Goal: Information Seeking & Learning: Learn about a topic

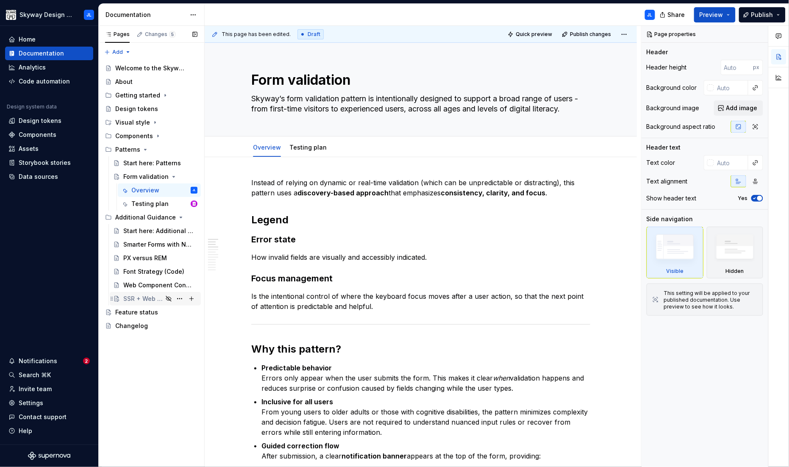
click at [139, 300] on div "SSR + Web Components" at bounding box center [142, 298] width 39 height 8
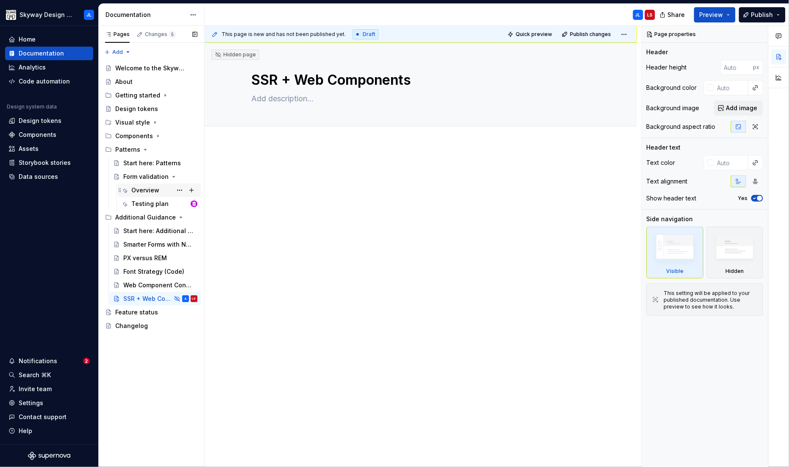
click at [149, 188] on div "Overview" at bounding box center [145, 190] width 28 height 8
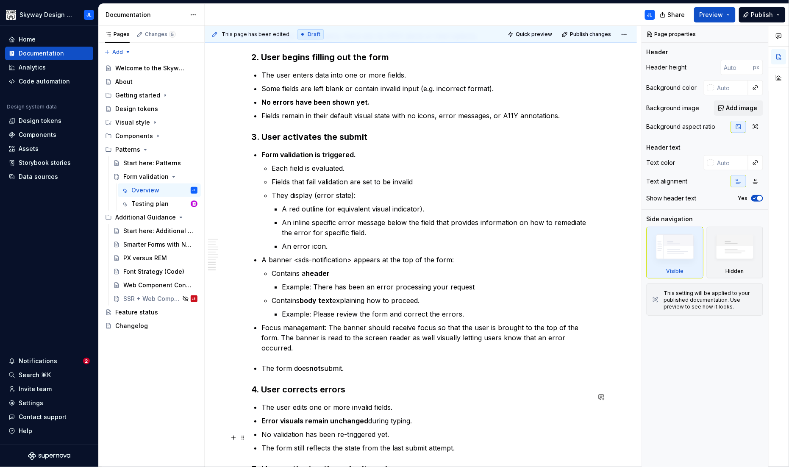
scroll to position [900, 0]
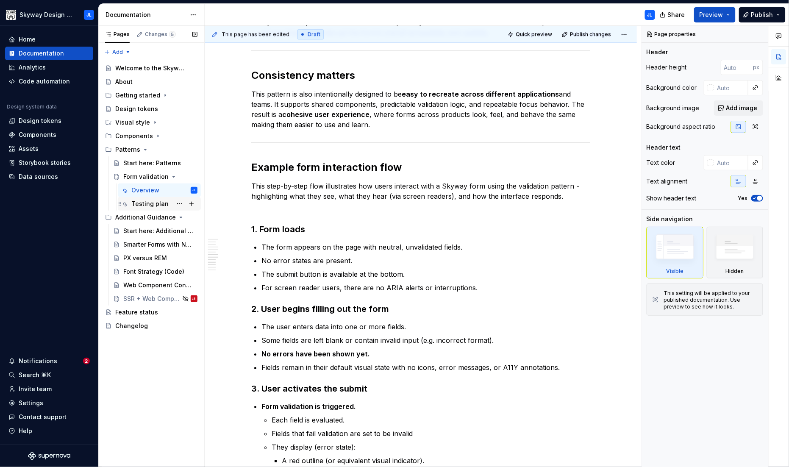
click at [146, 200] on div "Testing plan" at bounding box center [149, 204] width 37 height 8
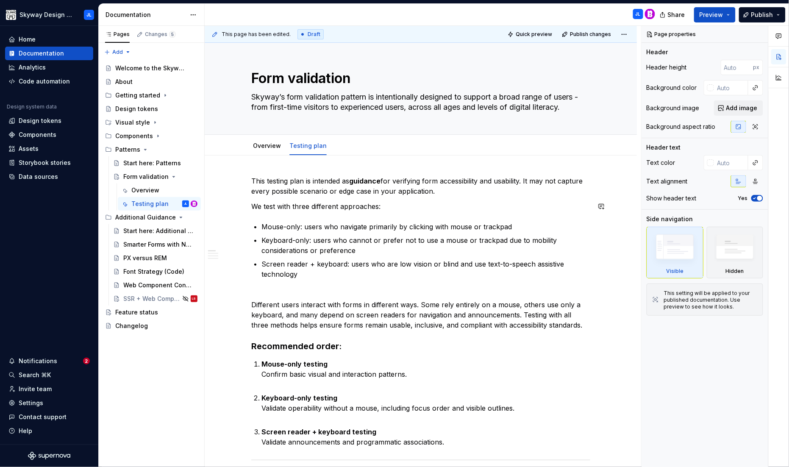
scroll to position [132, 0]
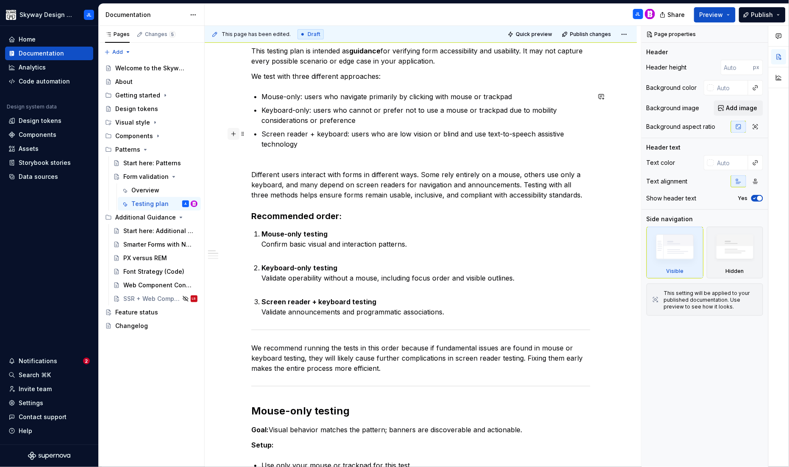
type textarea "*"
click at [234, 136] on button "button" at bounding box center [233, 134] width 12 height 12
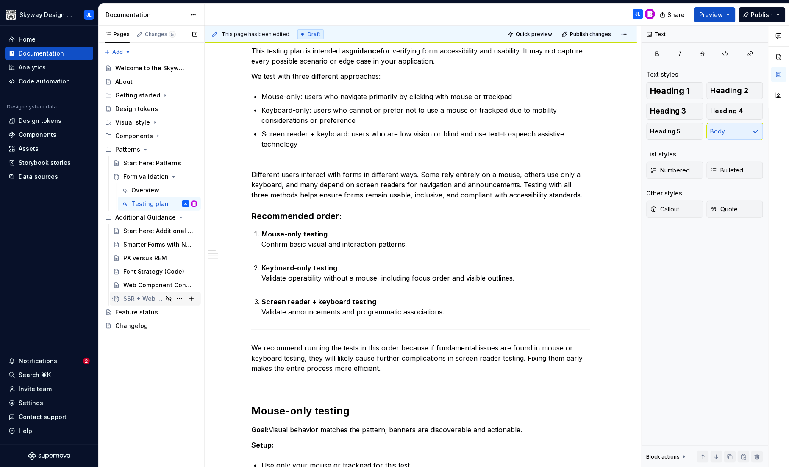
click at [139, 297] on div "SSR + Web Components" at bounding box center [142, 298] width 39 height 8
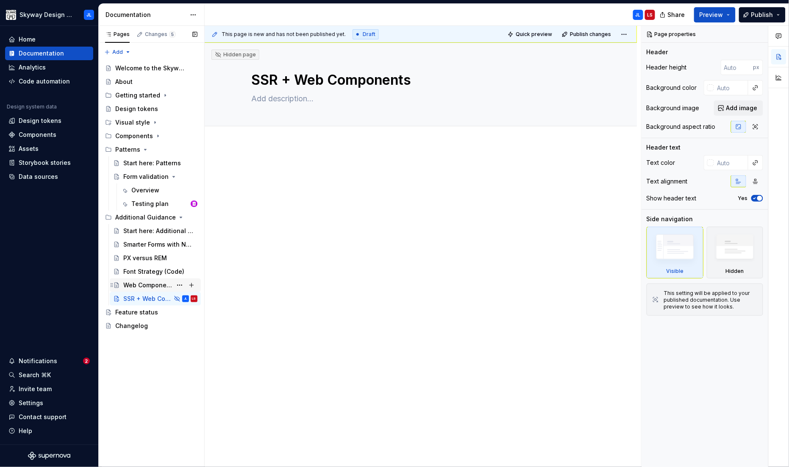
click at [148, 285] on div "Web Component Console Errors" at bounding box center [147, 285] width 49 height 8
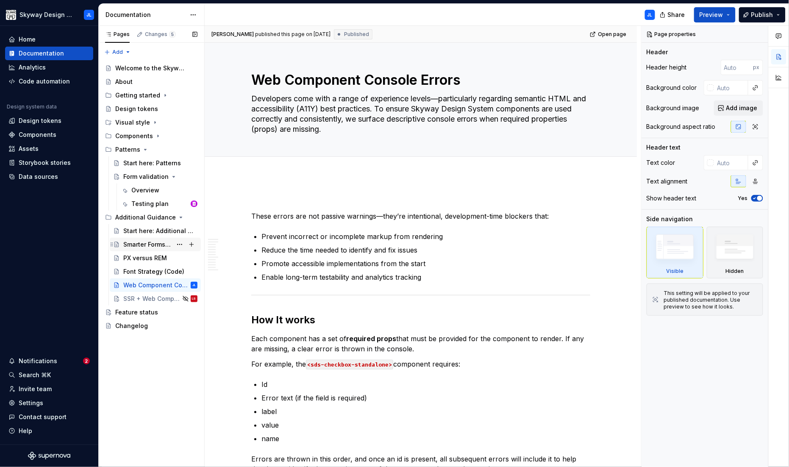
click at [154, 243] on div "Smarter Forms with Native Validation APIs" at bounding box center [147, 244] width 49 height 8
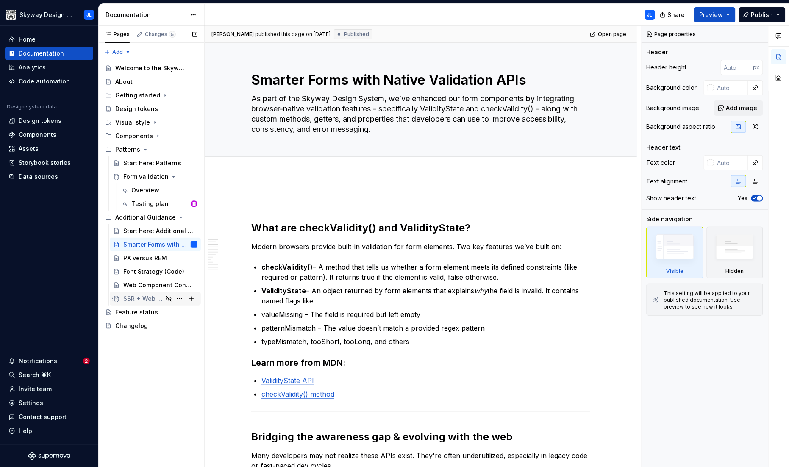
click at [143, 297] on div "SSR + Web Components" at bounding box center [142, 298] width 39 height 8
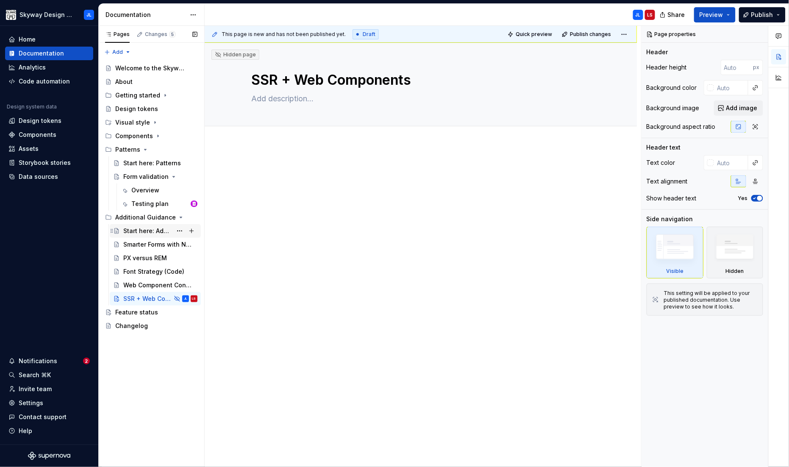
click at [153, 233] on div "Start here: Additional Guidance" at bounding box center [147, 231] width 49 height 8
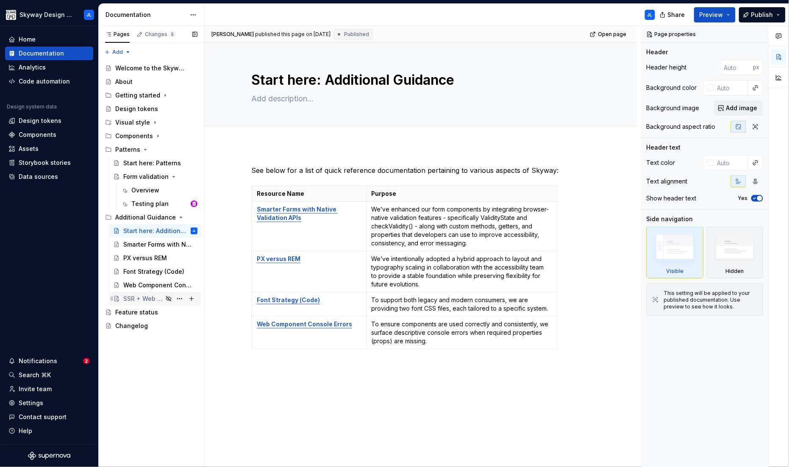
click at [139, 297] on div "SSR + Web Components" at bounding box center [142, 298] width 39 height 8
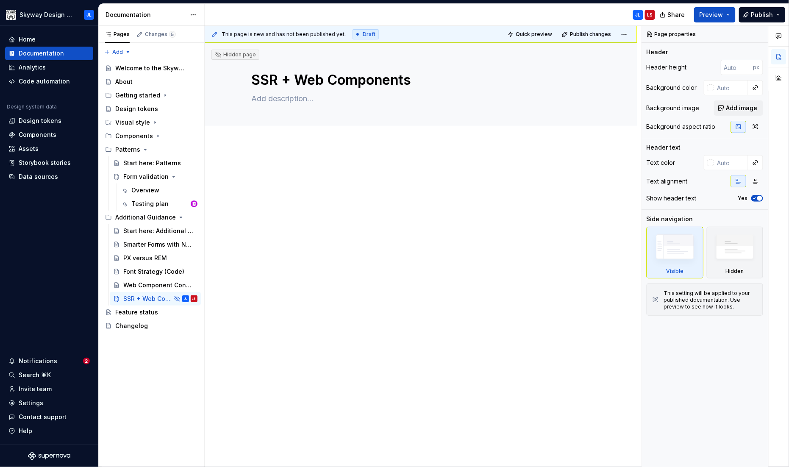
type textarea "*"
click at [155, 205] on div "Testing plan" at bounding box center [149, 204] width 37 height 8
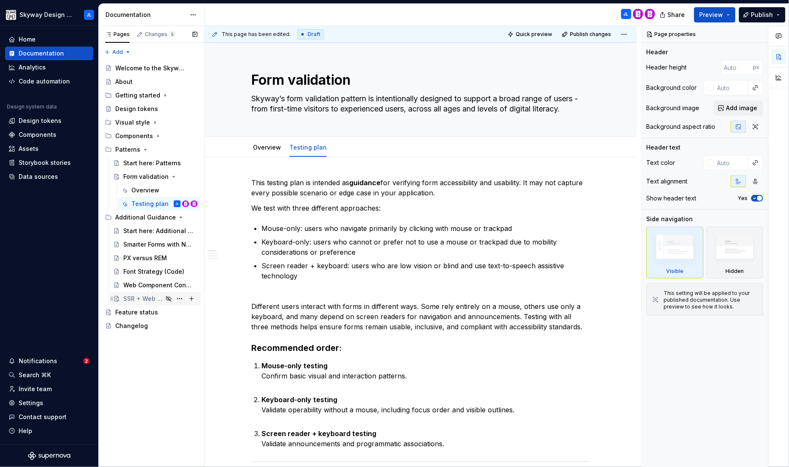
click at [135, 300] on div "SSR + Web Components" at bounding box center [142, 298] width 39 height 8
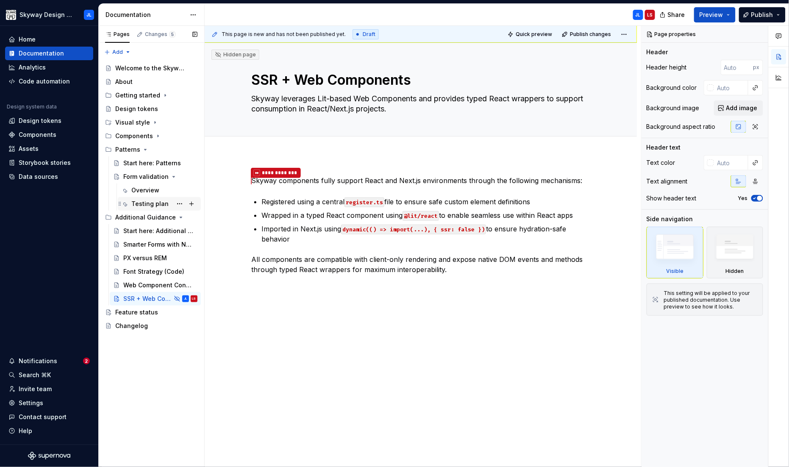
click at [145, 207] on div "Testing plan" at bounding box center [149, 204] width 37 height 8
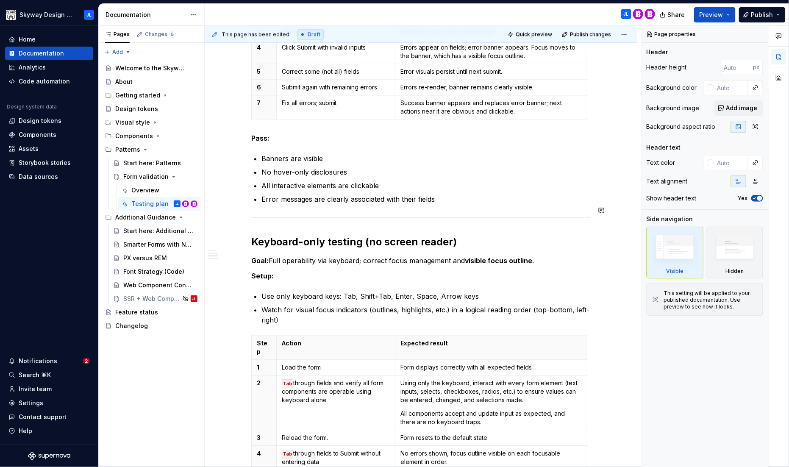
scroll to position [707, 0]
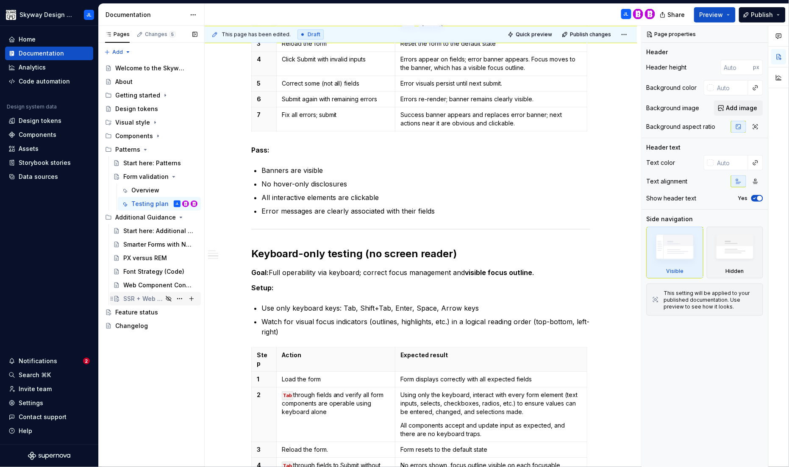
click at [144, 297] on div "SSR + Web Components" at bounding box center [142, 298] width 39 height 8
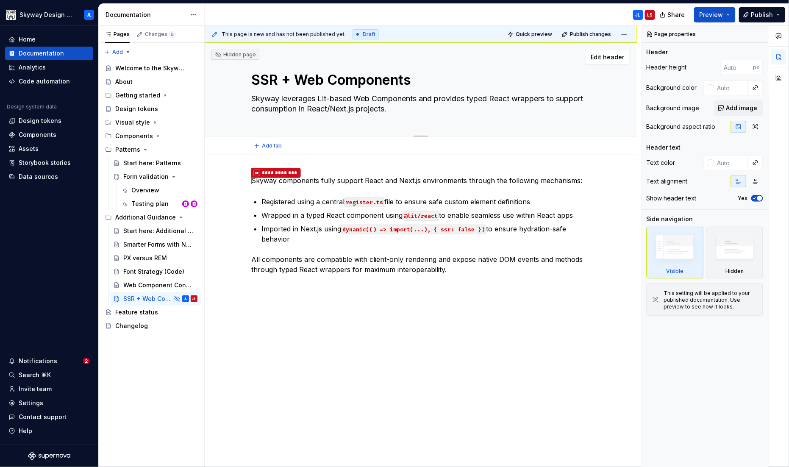
click at [261, 108] on textarea "Skyway leverages Lit-based Web Components and provides typed React wrappers to …" at bounding box center [419, 104] width 339 height 24
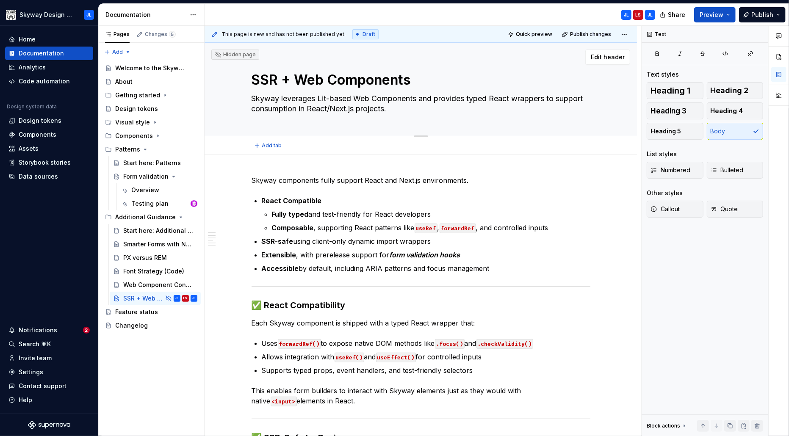
type textarea "*"
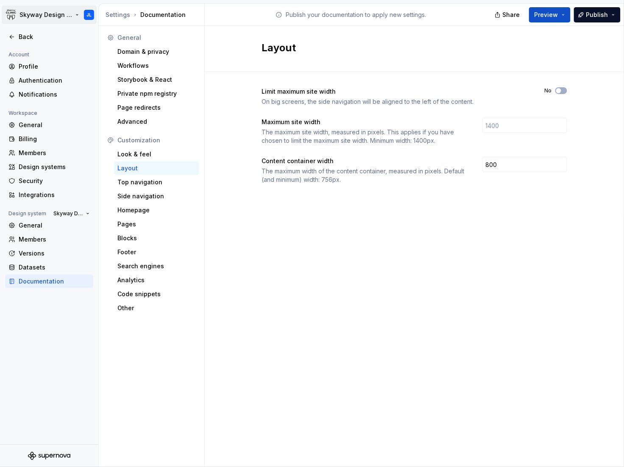
click at [46, 17] on html "Skyway Design System JL Back Account Profile Authentication Notifications Works…" at bounding box center [312, 233] width 624 height 467
click at [108, 19] on html "Skyway Design System JL Back Account Profile Authentication Notifications Works…" at bounding box center [312, 233] width 624 height 467
click at [116, 16] on div "Settings" at bounding box center [117, 15] width 25 height 8
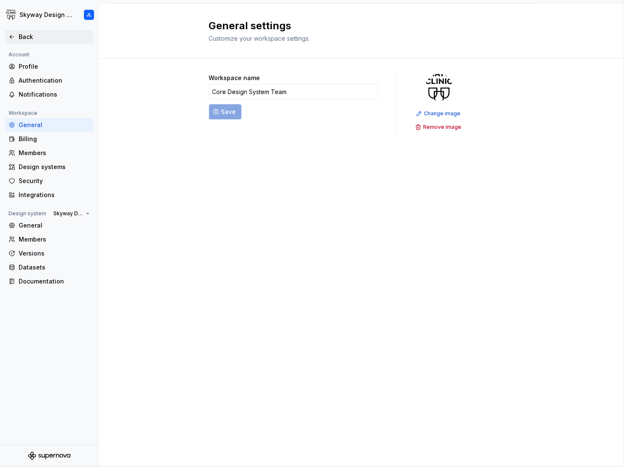
click at [29, 31] on div "Back" at bounding box center [49, 37] width 88 height 14
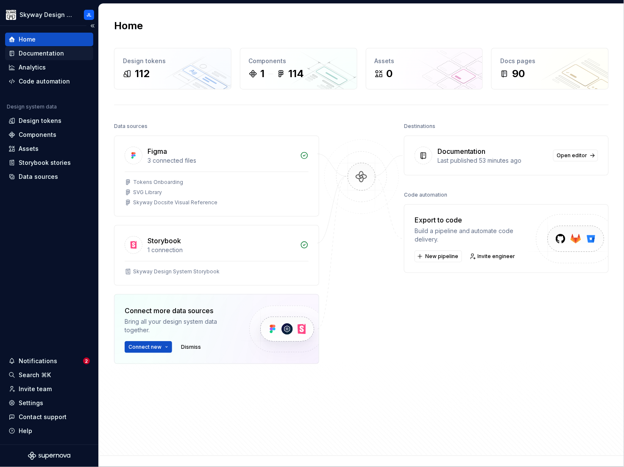
click at [40, 57] on div "Documentation" at bounding box center [41, 53] width 45 height 8
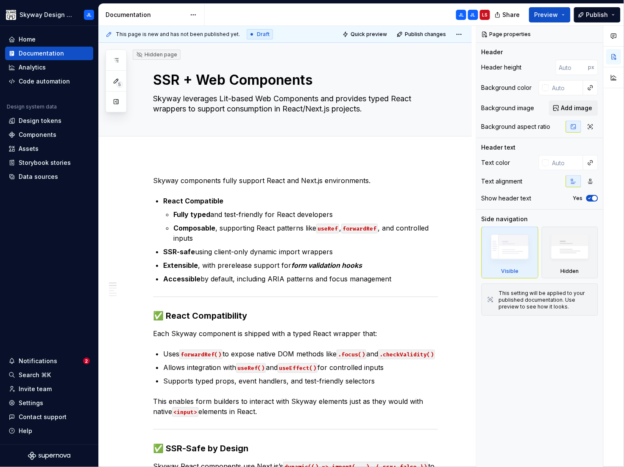
click at [621, 115] on div at bounding box center [613, 246] width 20 height 441
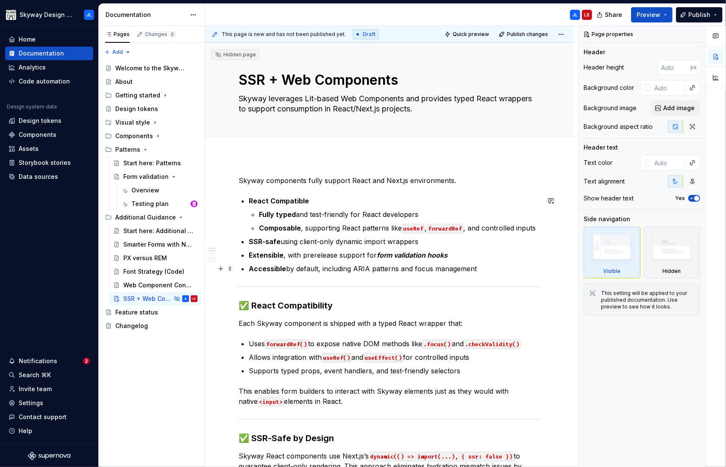
click at [339, 269] on p "Accessible by default, including ARIA patterns and focus management" at bounding box center [394, 268] width 291 height 10
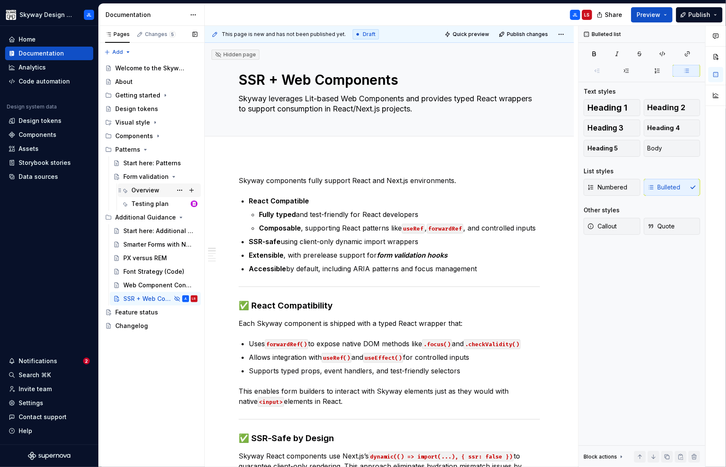
click at [148, 191] on div "Overview" at bounding box center [145, 190] width 28 height 8
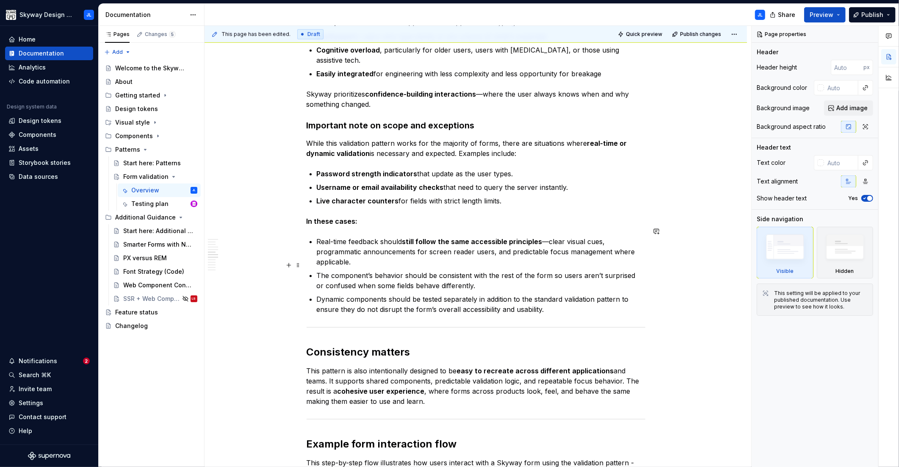
scroll to position [623, 0]
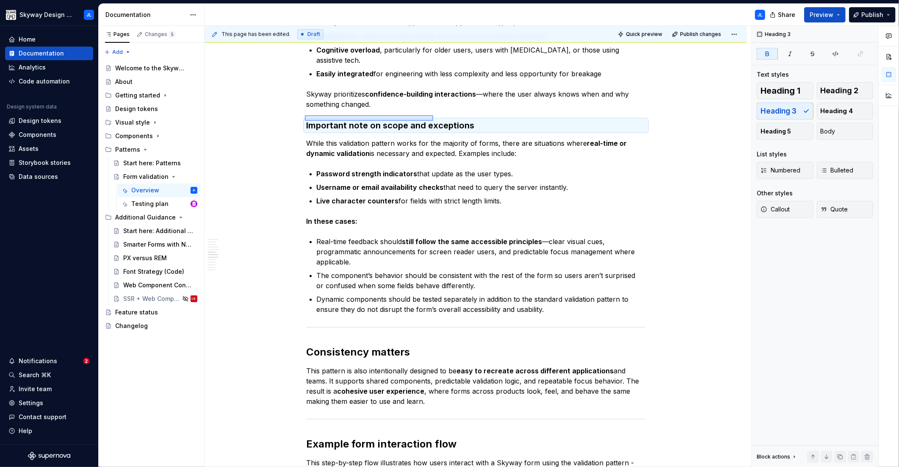
drag, startPoint x: 317, startPoint y: 116, endPoint x: 436, endPoint y: 121, distance: 119.1
click at [436, 121] on div "This page has been edited. Draft Quick preview Publish changes Form validation …" at bounding box center [478, 246] width 547 height 441
click at [415, 152] on div "Instead of relying on dynamic or real-time validation (which can be unpredictab…" at bounding box center [476, 370] width 339 height 1632
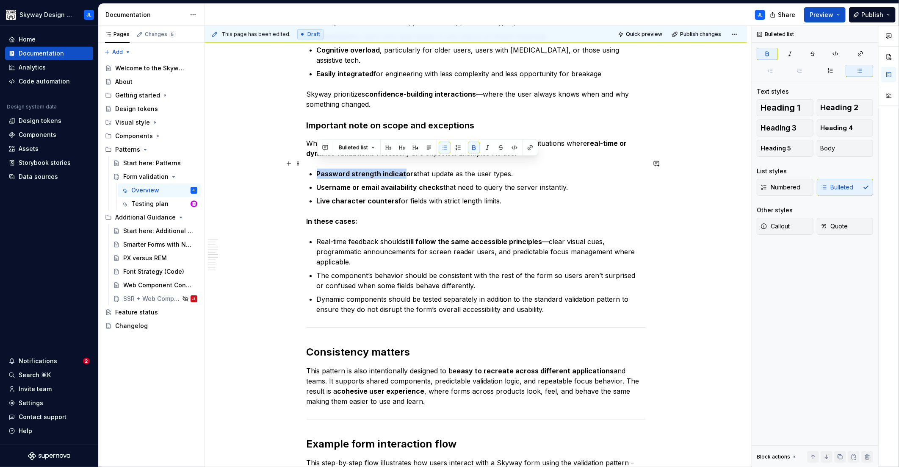
drag, startPoint x: 319, startPoint y: 163, endPoint x: 402, endPoint y: 165, distance: 83.5
click at [402, 169] on strong "Password strength indicators" at bounding box center [367, 173] width 101 height 8
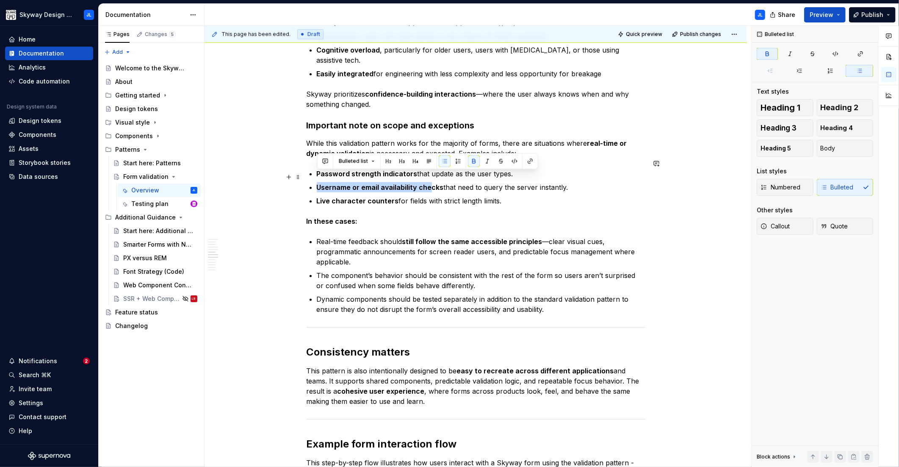
drag, startPoint x: 335, startPoint y: 177, endPoint x: 429, endPoint y: 178, distance: 93.6
click at [429, 183] on strong "Username or email availability checks" at bounding box center [380, 187] width 127 height 8
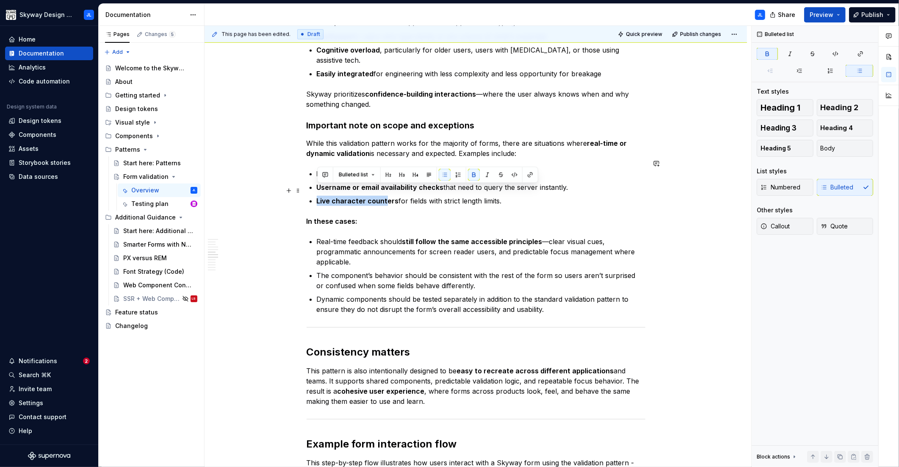
drag, startPoint x: 318, startPoint y: 189, endPoint x: 385, endPoint y: 191, distance: 67.8
click at [385, 197] on strong "Live character counters" at bounding box center [358, 201] width 82 height 8
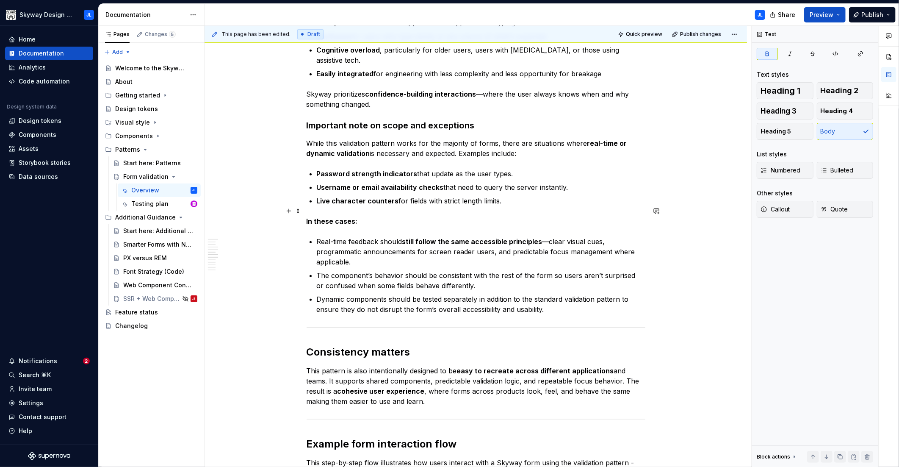
click at [462, 216] on p "In these cases:" at bounding box center [476, 221] width 339 height 10
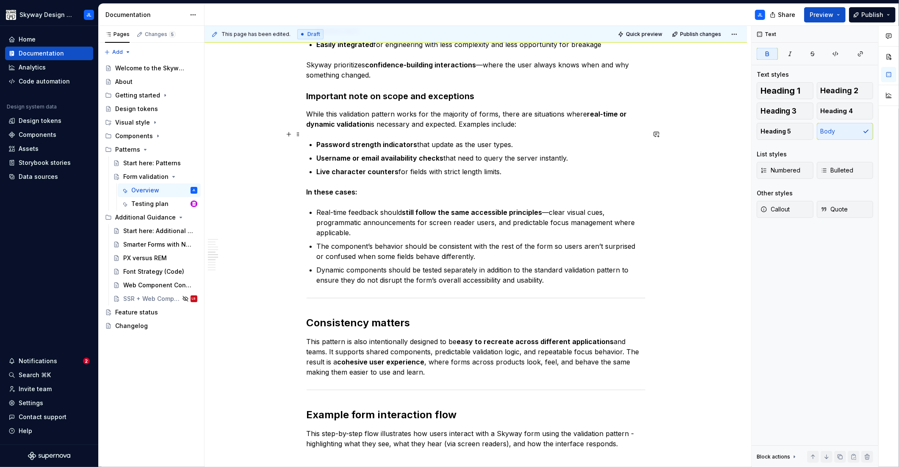
scroll to position [652, 0]
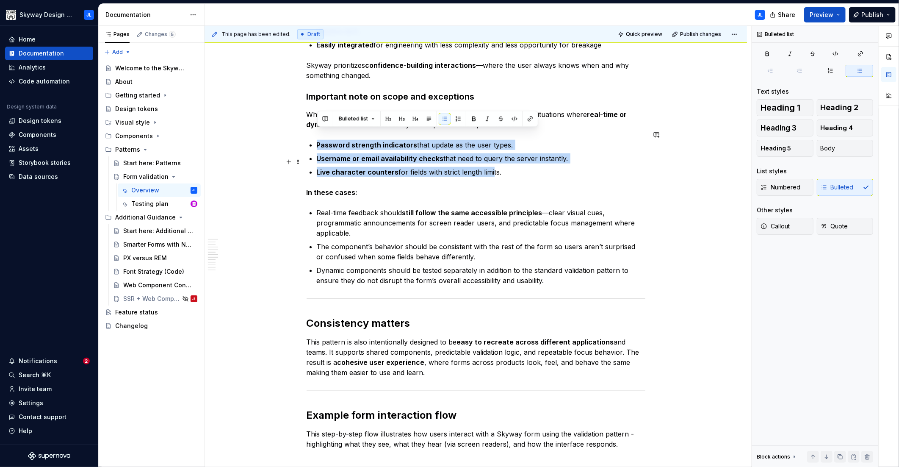
drag, startPoint x: 318, startPoint y: 133, endPoint x: 490, endPoint y: 160, distance: 174.1
click at [490, 160] on ul "Password strength indicators that update as the user types. Username or email a…" at bounding box center [481, 158] width 329 height 37
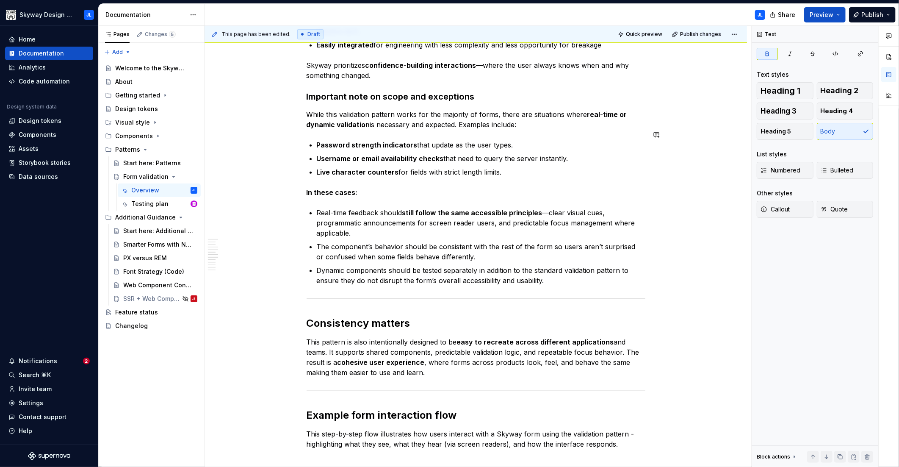
drag, startPoint x: 418, startPoint y: 169, endPoint x: 408, endPoint y: 162, distance: 12.0
click at [418, 169] on div "Instead of relying on dynamic or real-time validation (which can be unpredictab…" at bounding box center [476, 342] width 339 height 1632
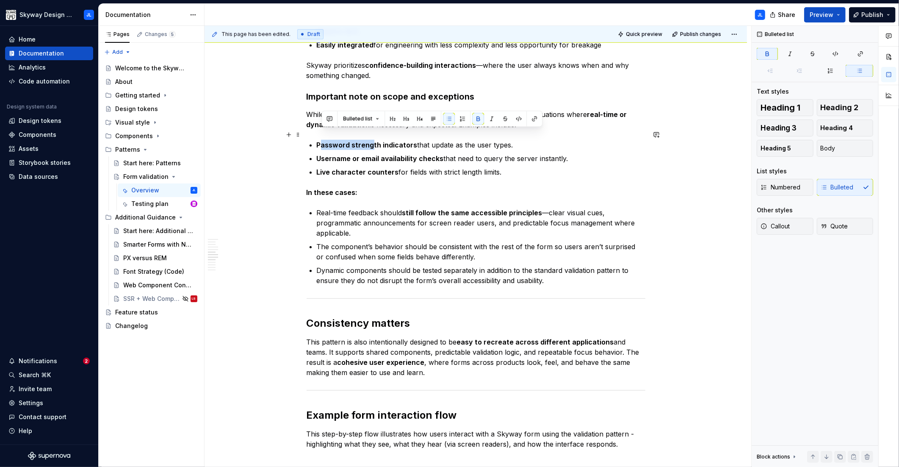
drag, startPoint x: 321, startPoint y: 133, endPoint x: 372, endPoint y: 135, distance: 51.7
click at [372, 141] on strong "Password strength indicators" at bounding box center [367, 145] width 101 height 8
drag, startPoint x: 324, startPoint y: 148, endPoint x: 356, endPoint y: 147, distance: 32.2
click at [356, 154] on strong "Username or email availability checks" at bounding box center [380, 158] width 127 height 8
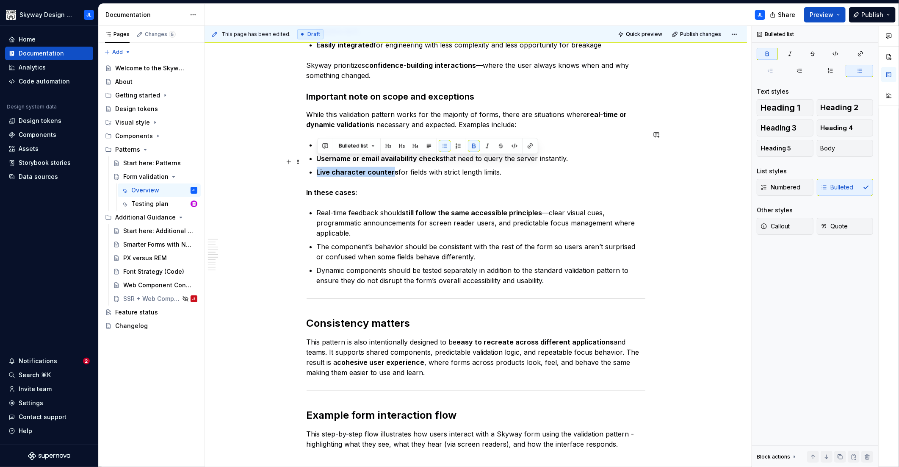
drag, startPoint x: 316, startPoint y: 161, endPoint x: 392, endPoint y: 159, distance: 76.3
click at [392, 159] on div "Instead of relying on dynamic or real-time validation (which can be unpredictab…" at bounding box center [476, 342] width 339 height 1632
click at [398, 169] on div "Instead of relying on dynamic or real-time validation (which can be unpredictab…" at bounding box center [476, 342] width 339 height 1632
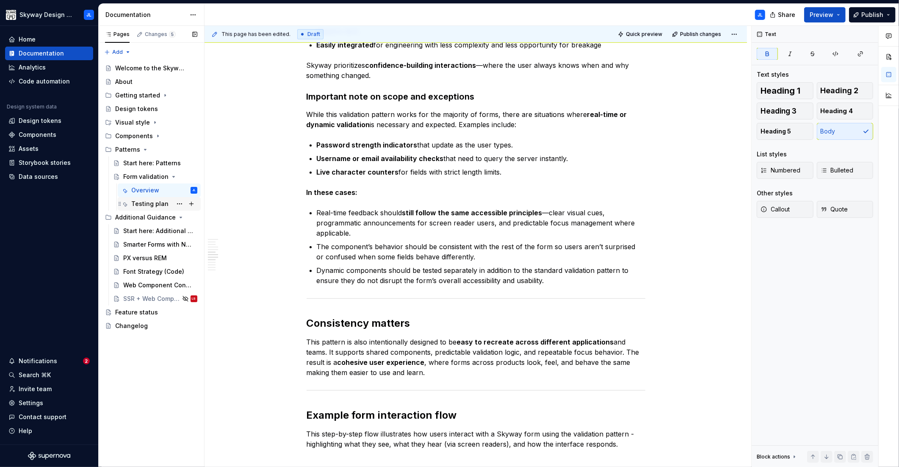
click at [153, 205] on div "Testing plan" at bounding box center [149, 204] width 37 height 8
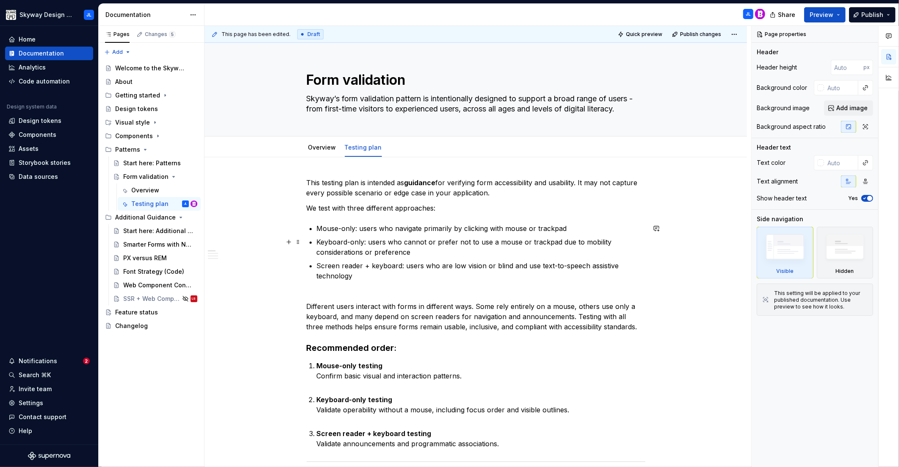
scroll to position [84, 0]
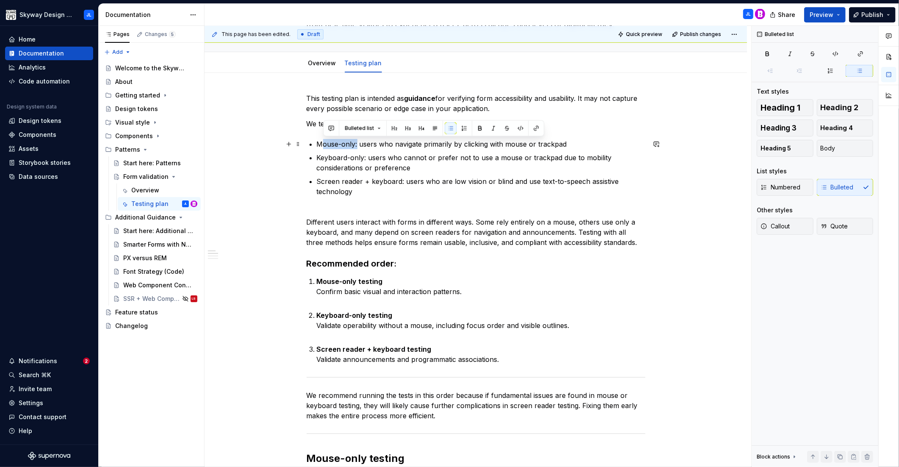
drag, startPoint x: 357, startPoint y: 144, endPoint x: 353, endPoint y: 147, distance: 4.9
click at [358, 144] on p "Mouse-only: users who navigate primarily by clicking with mouse or trackpad" at bounding box center [481, 144] width 329 height 10
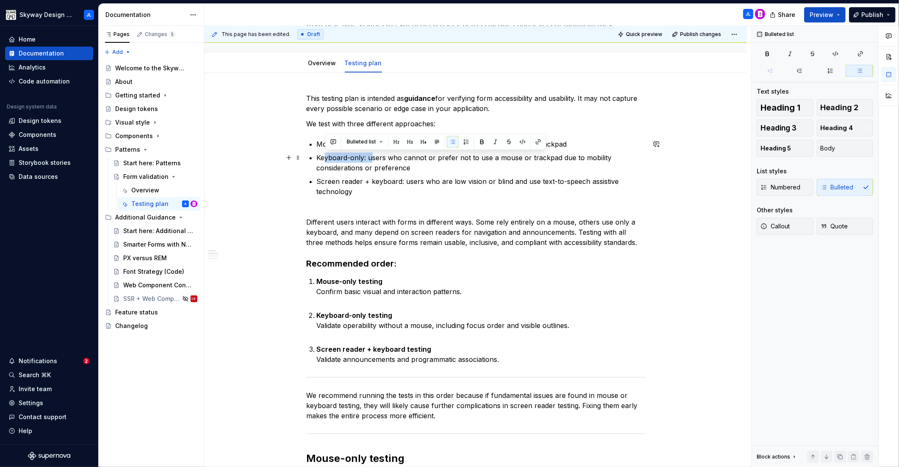
drag, startPoint x: 335, startPoint y: 156, endPoint x: 372, endPoint y: 157, distance: 37.7
click at [372, 157] on p "Keyboard-only: users who cannot or prefer not to use a mouse or trackpad due to…" at bounding box center [481, 163] width 329 height 20
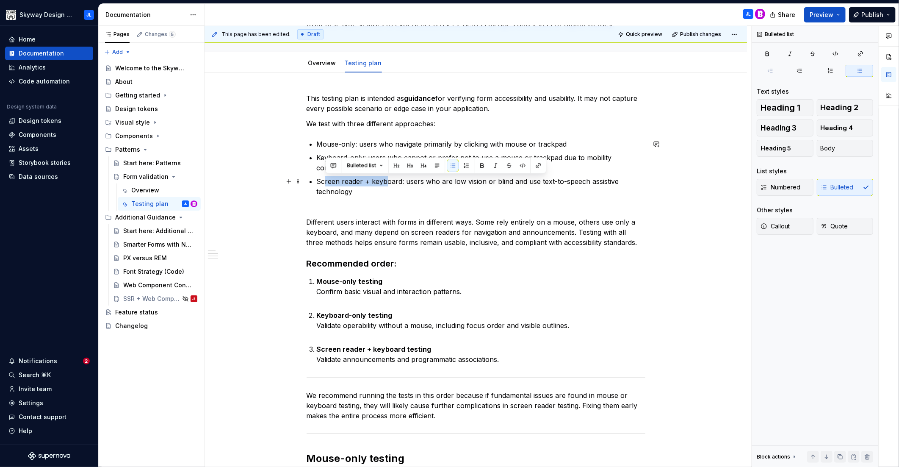
drag, startPoint x: 324, startPoint y: 179, endPoint x: 387, endPoint y: 180, distance: 62.7
click at [387, 180] on p "Screen reader + keyboard: users who are low vision or blind and use text-to-spe…" at bounding box center [481, 186] width 329 height 20
click at [418, 188] on p "Screen reader + keyboard: users who are low vision or blind and use text-to-spe…" at bounding box center [481, 186] width 329 height 20
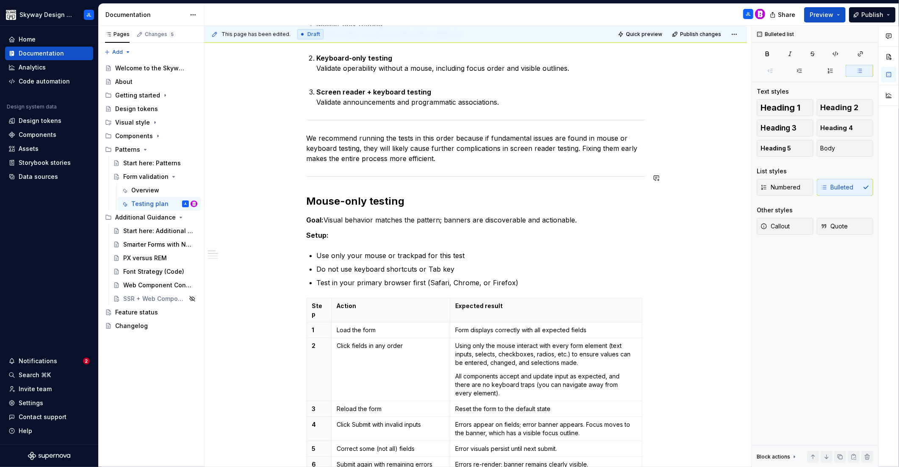
scroll to position [0, 0]
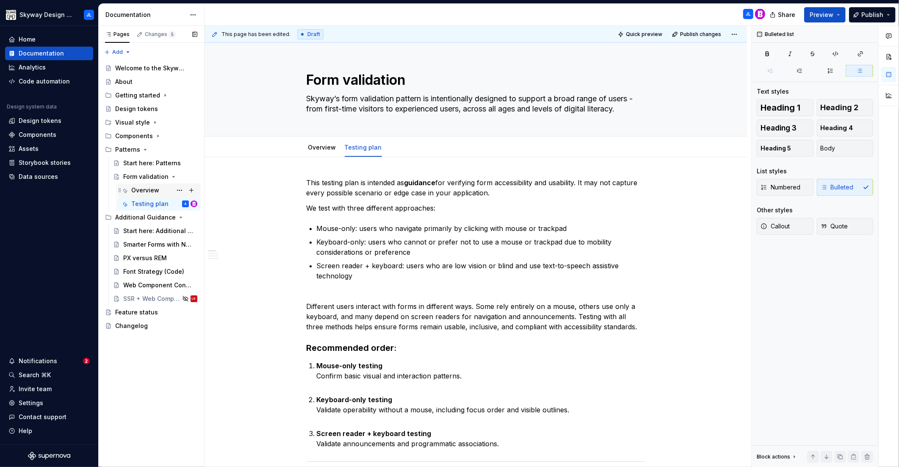
click at [132, 193] on div "Overview" at bounding box center [145, 190] width 28 height 8
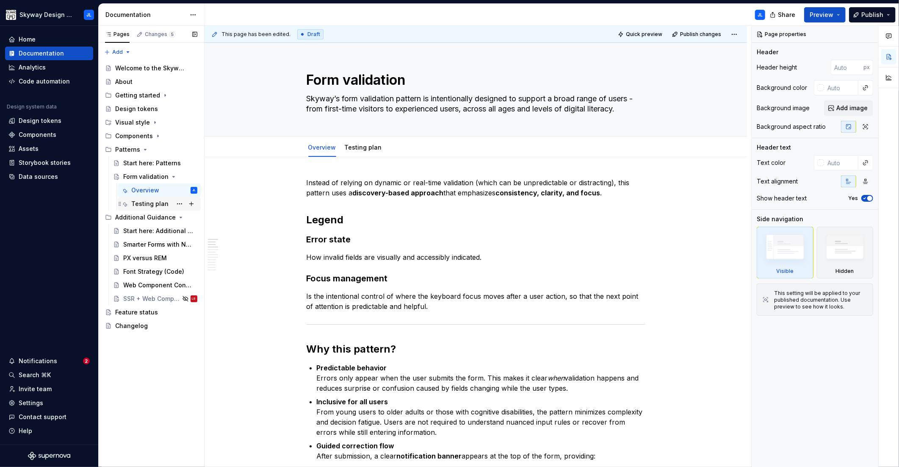
click at [149, 206] on div "Testing plan" at bounding box center [149, 204] width 37 height 8
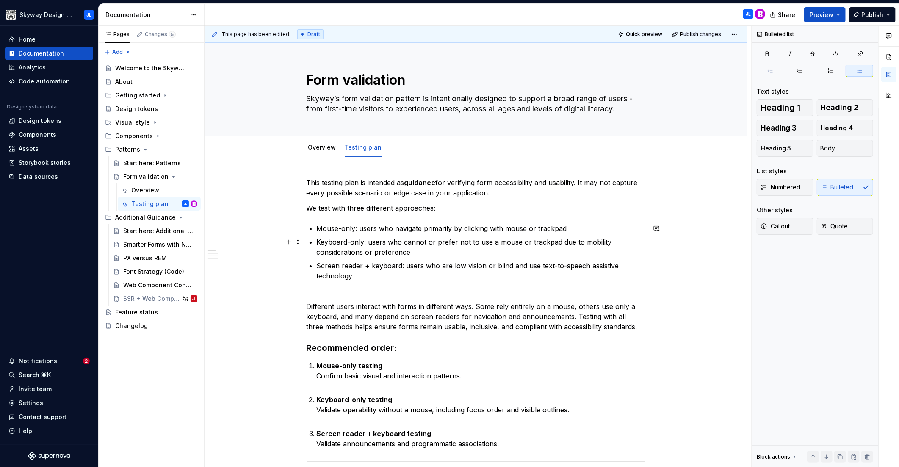
click at [338, 243] on p "Keyboard-only: users who cannot or prefer not to use a mouse or trackpad due to…" at bounding box center [481, 247] width 329 height 20
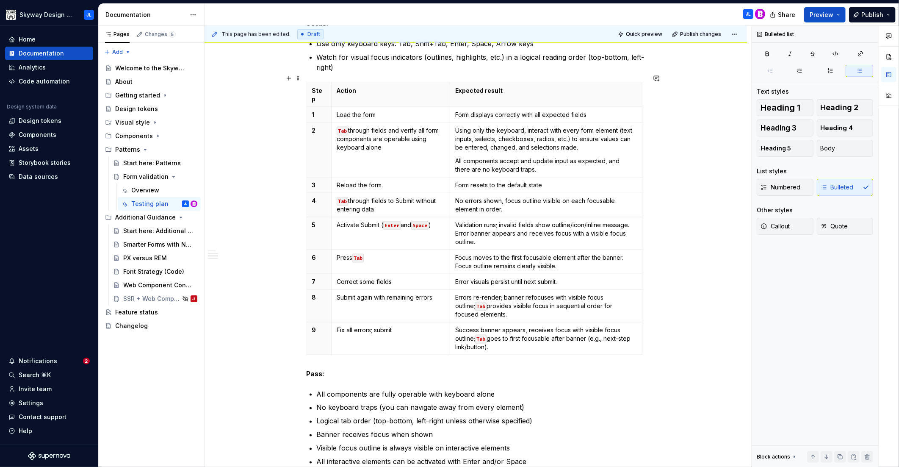
scroll to position [891, 0]
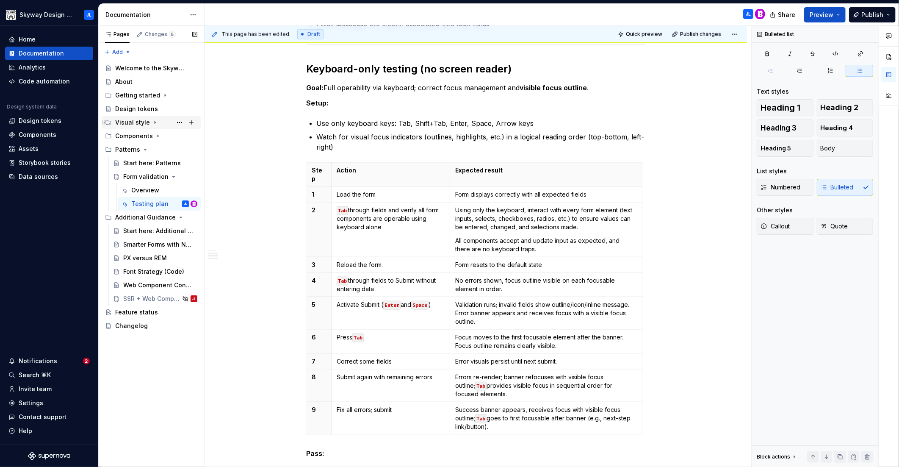
click at [133, 122] on div "Visual style" at bounding box center [132, 122] width 35 height 8
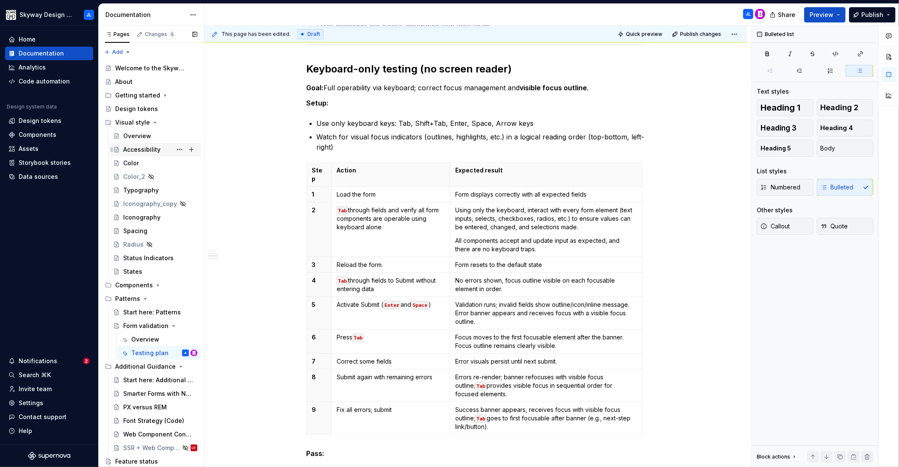
drag, startPoint x: 142, startPoint y: 148, endPoint x: 219, endPoint y: 155, distance: 76.6
click at [142, 148] on div "Accessibility" at bounding box center [141, 149] width 37 height 8
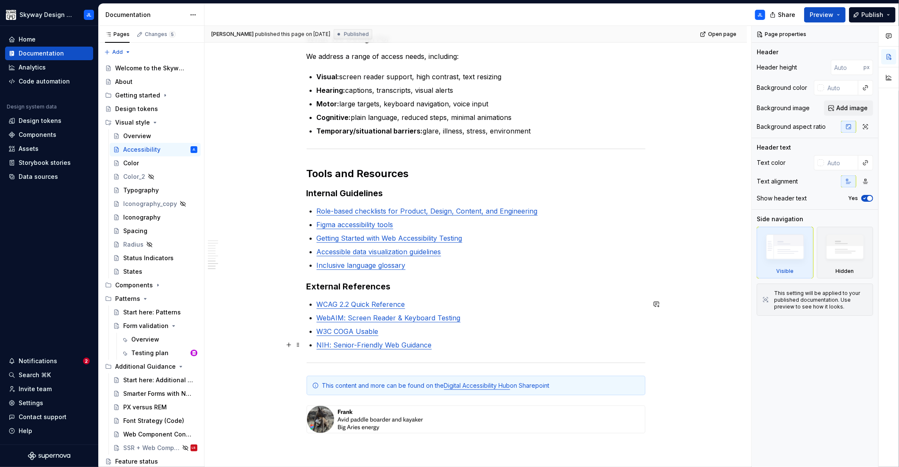
scroll to position [774, 0]
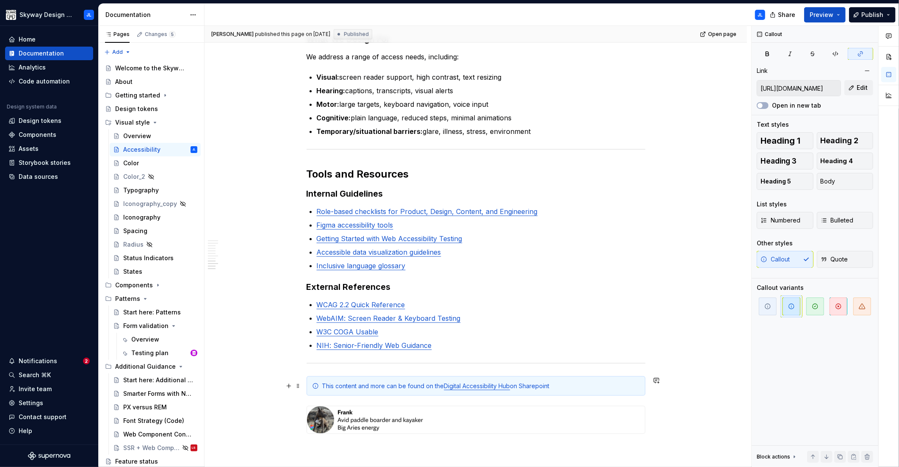
click at [466, 388] on link "Digital Accessibility Hub" at bounding box center [477, 385] width 66 height 7
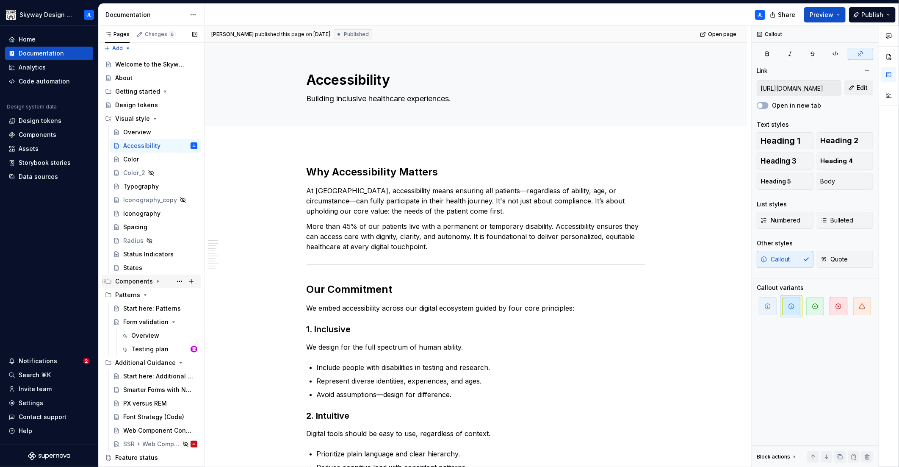
scroll to position [13, 0]
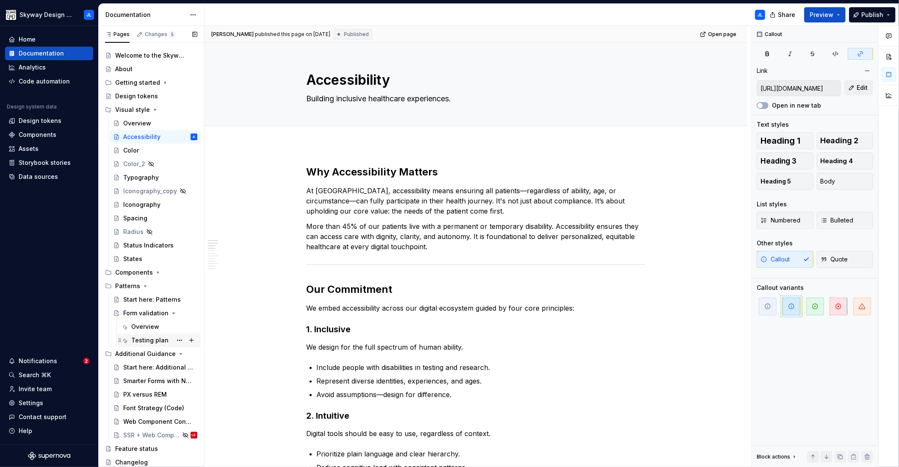
click at [151, 339] on div "Testing plan" at bounding box center [149, 340] width 37 height 8
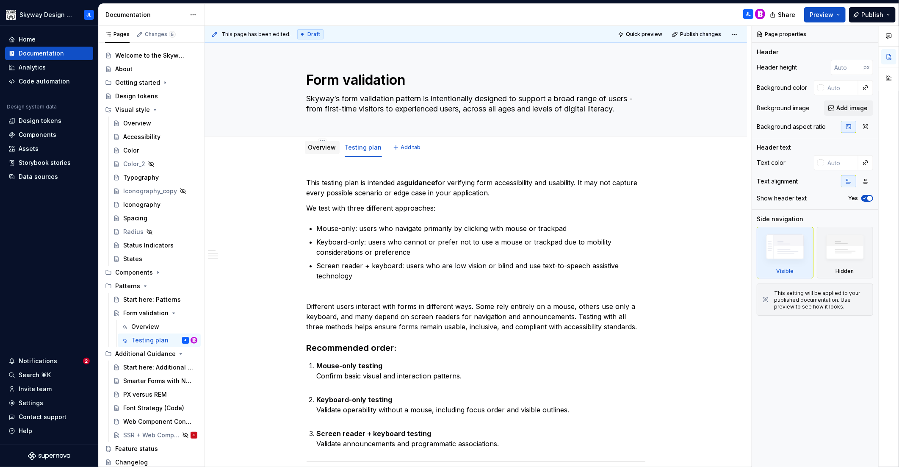
click at [320, 150] on link "Overview" at bounding box center [322, 147] width 28 height 7
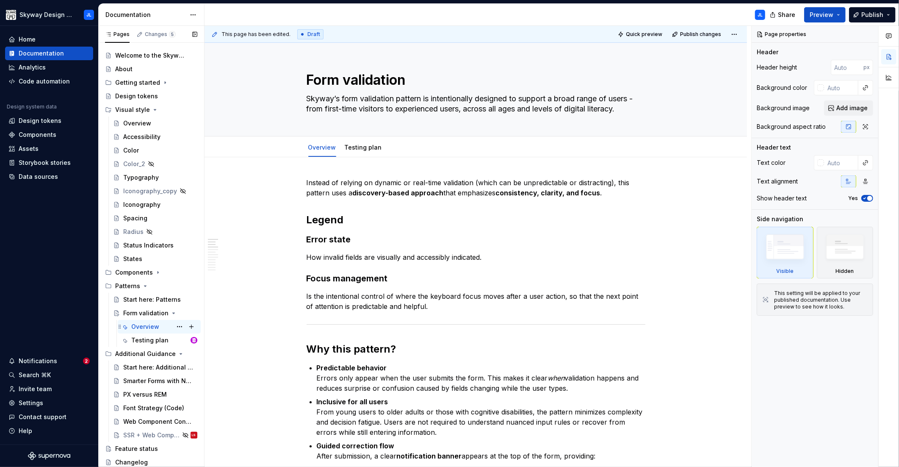
click at [145, 328] on div "Overview" at bounding box center [145, 326] width 28 height 8
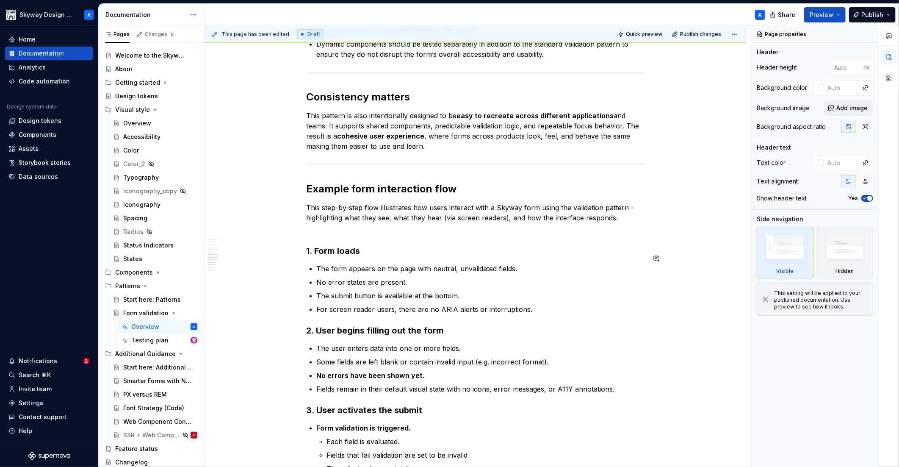
scroll to position [1019, 0]
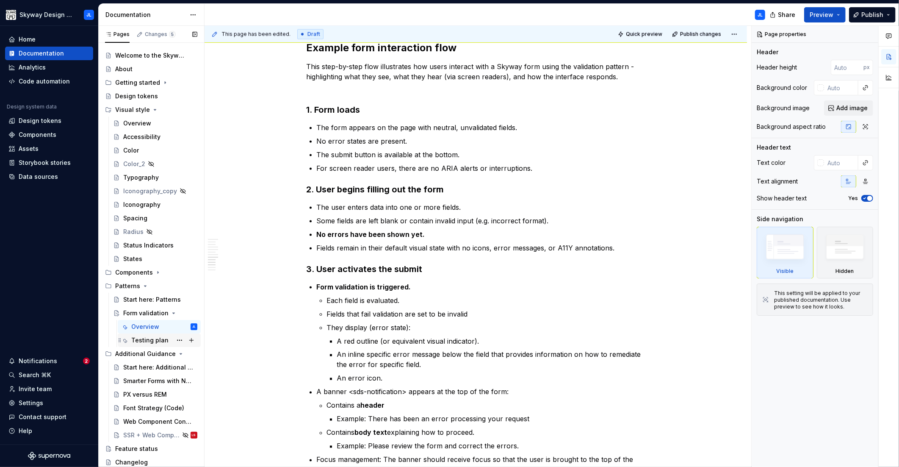
click at [146, 341] on div "Testing plan" at bounding box center [149, 340] width 37 height 8
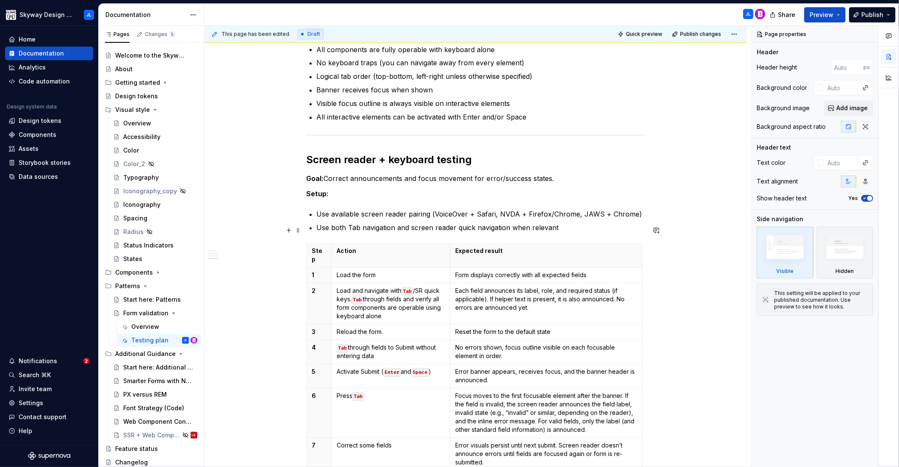
scroll to position [1423, 0]
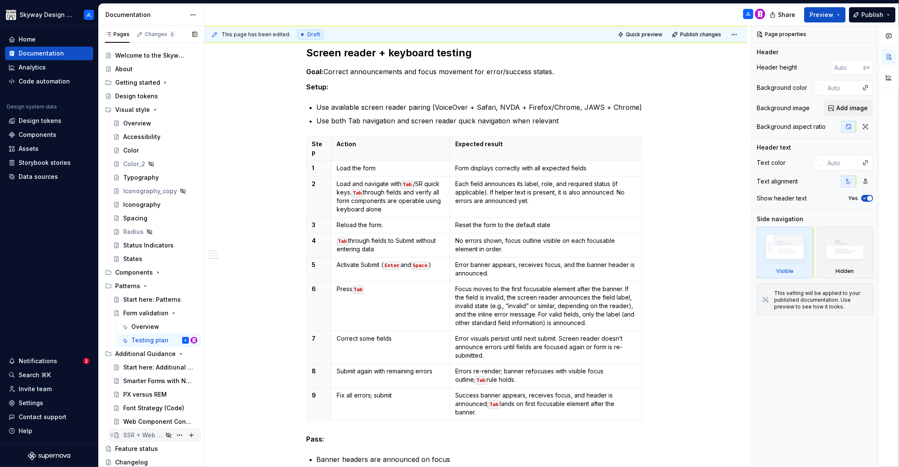
click at [137, 437] on div "SSR + Web Components" at bounding box center [142, 435] width 39 height 8
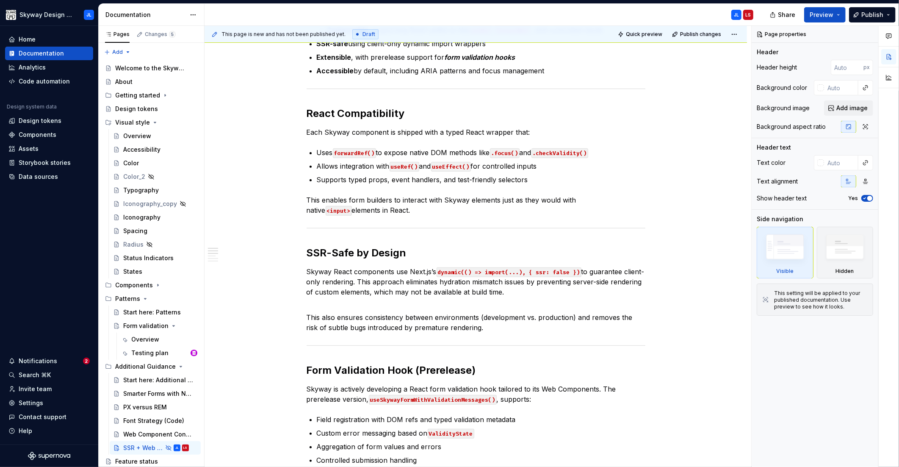
type textarea "*"
